Goal: Task Accomplishment & Management: Use online tool/utility

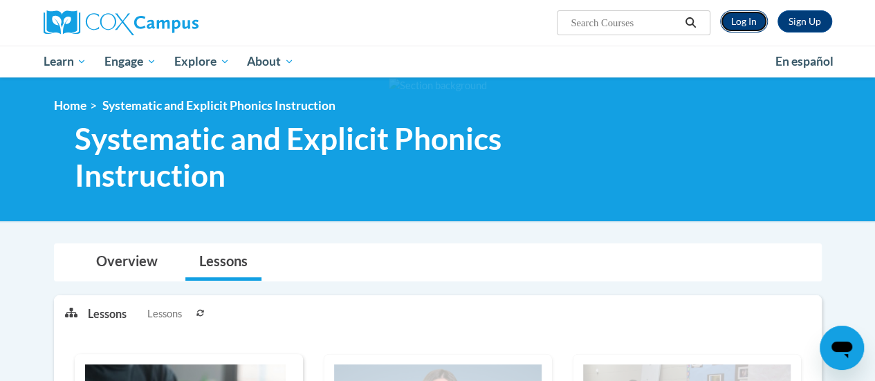
click at [750, 23] on link "Log In" at bounding box center [744, 21] width 48 height 22
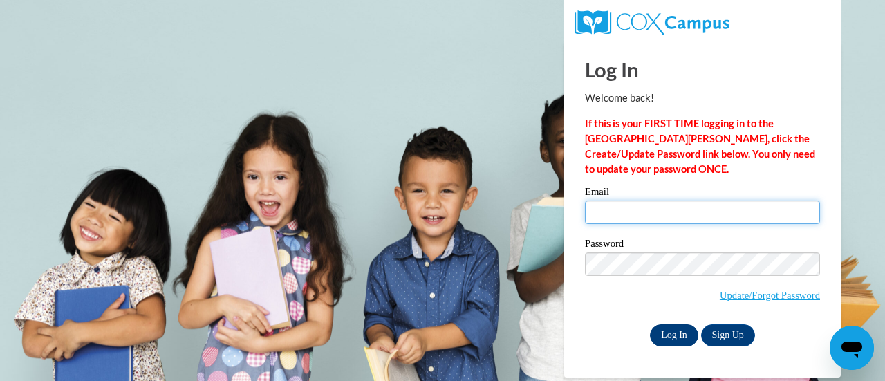
type input "hkherman@my.waketech.edu"
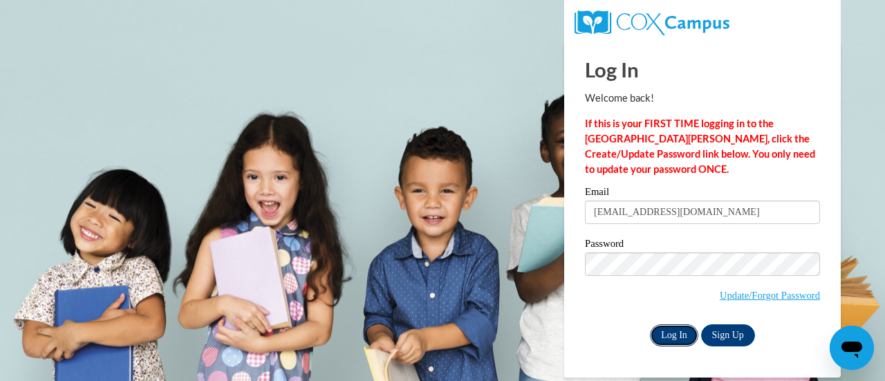
click at [680, 340] on input "Log In" at bounding box center [674, 335] width 48 height 22
click at [672, 330] on input "Log In" at bounding box center [674, 335] width 48 height 22
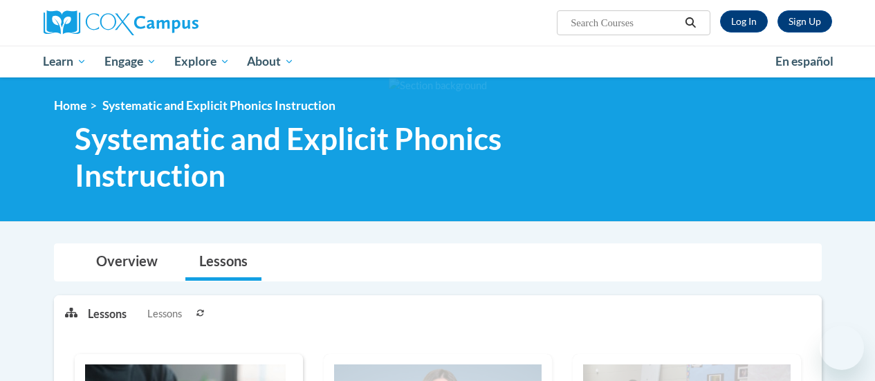
click at [754, 30] on link "Log In" at bounding box center [744, 21] width 48 height 22
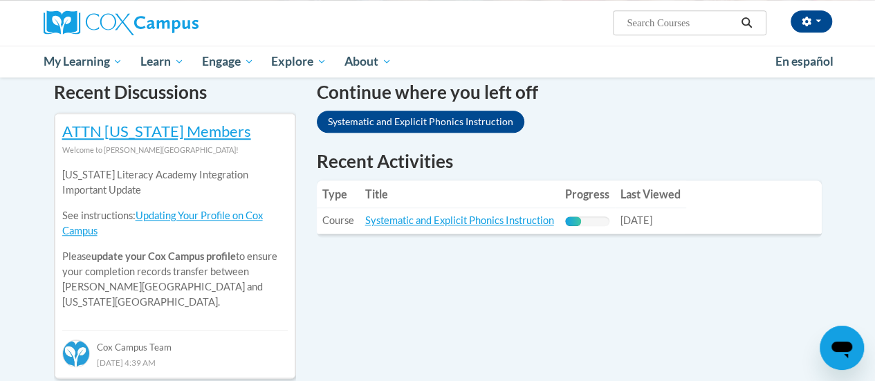
scroll to position [427, 0]
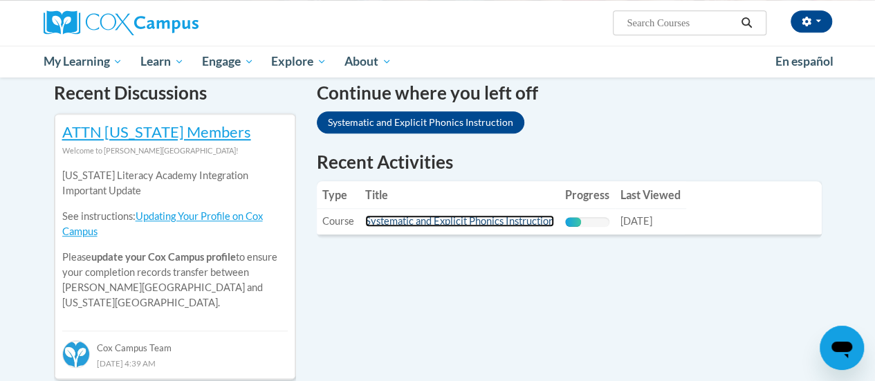
click at [489, 222] on link "Systematic and Explicit Phonics Instruction" at bounding box center [459, 221] width 189 height 12
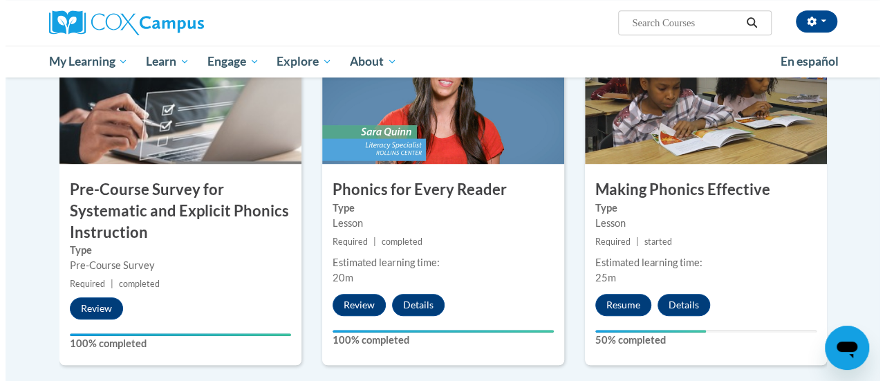
scroll to position [366, 0]
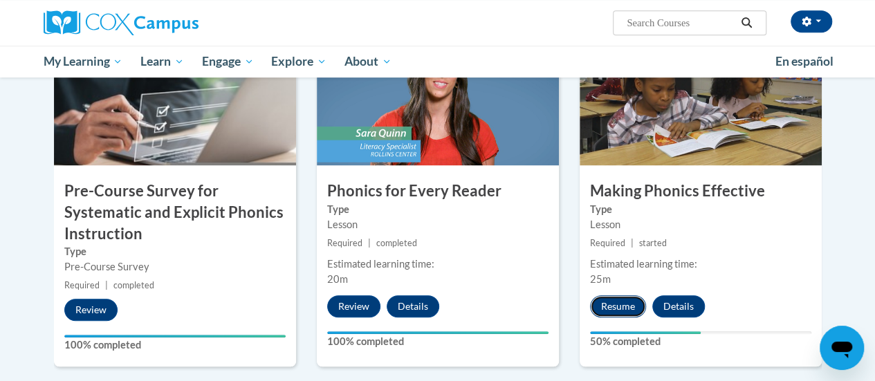
click at [621, 305] on button "Resume" at bounding box center [618, 306] width 56 height 22
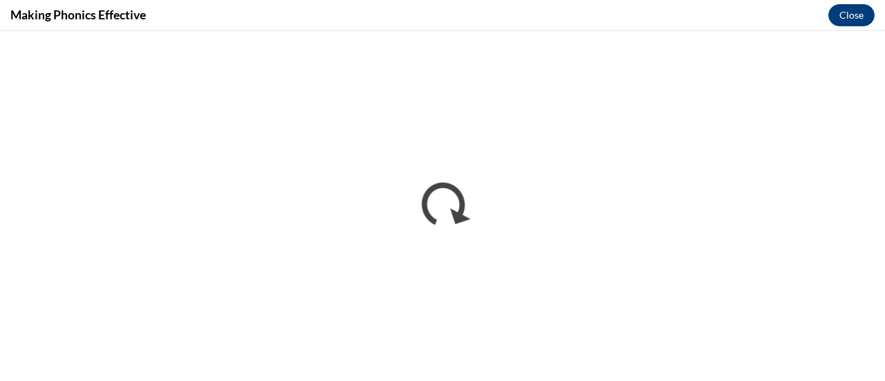
scroll to position [0, 0]
click at [853, 19] on button "Close" at bounding box center [851, 15] width 46 height 22
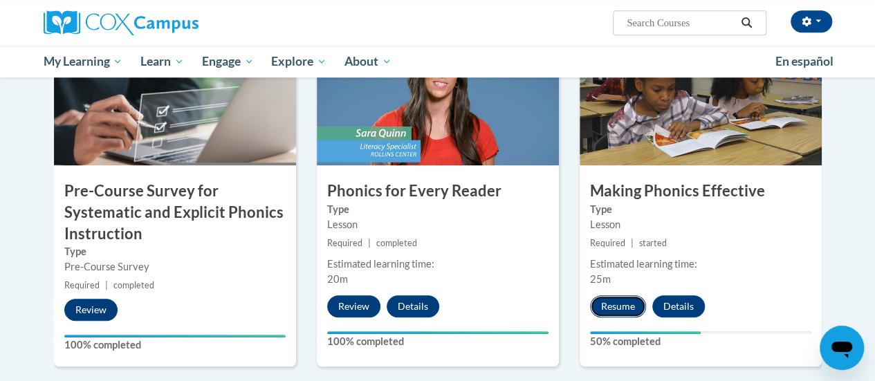
click at [625, 305] on button "Resume" at bounding box center [618, 306] width 56 height 22
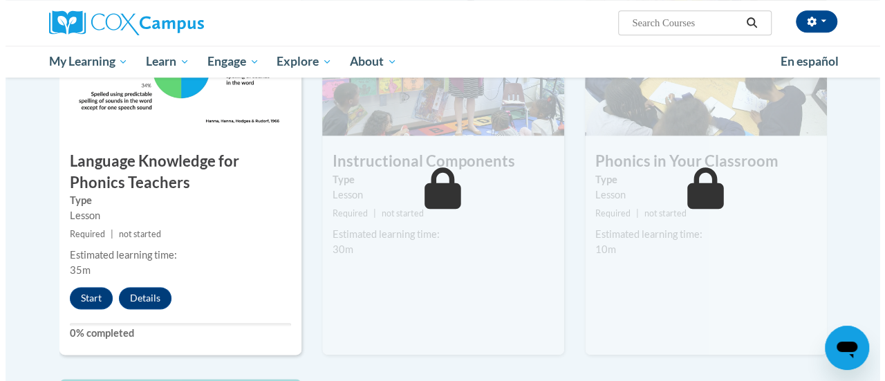
scroll to position [759, 0]
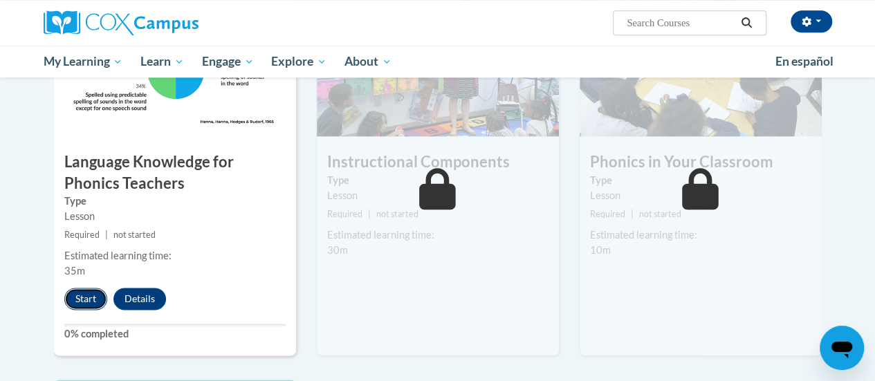
click at [87, 293] on button "Start" at bounding box center [85, 299] width 43 height 22
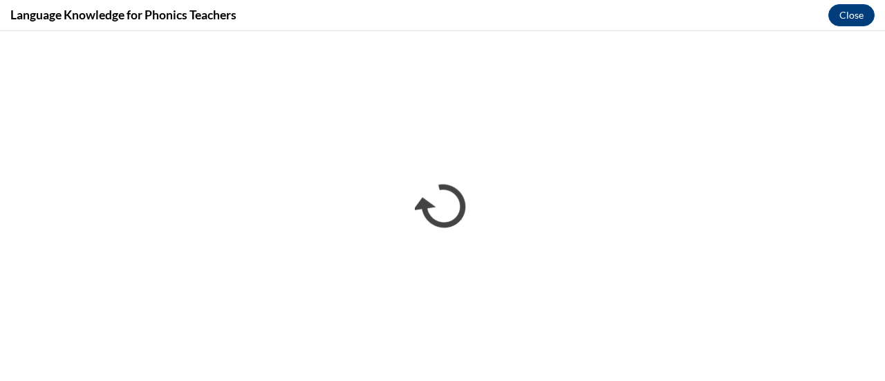
scroll to position [0, 0]
